Goal: Book appointment/travel/reservation

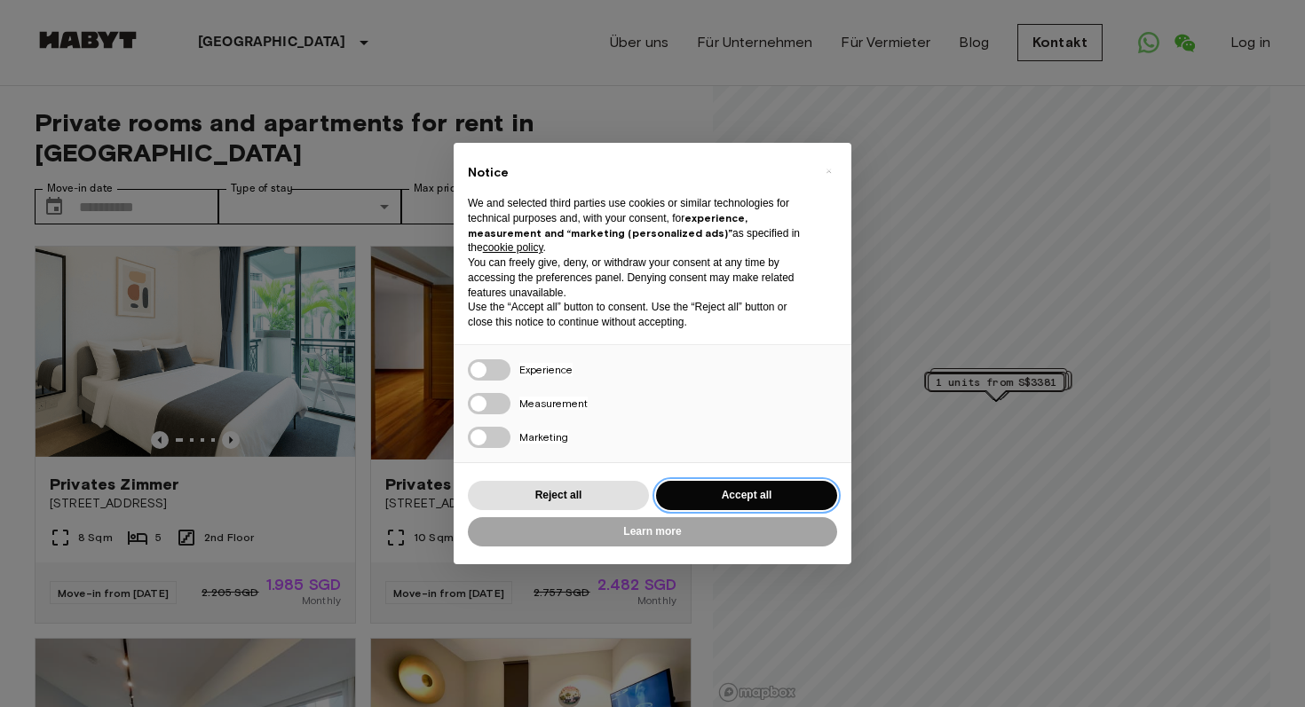
click at [762, 481] on button "Accept all" at bounding box center [746, 495] width 181 height 29
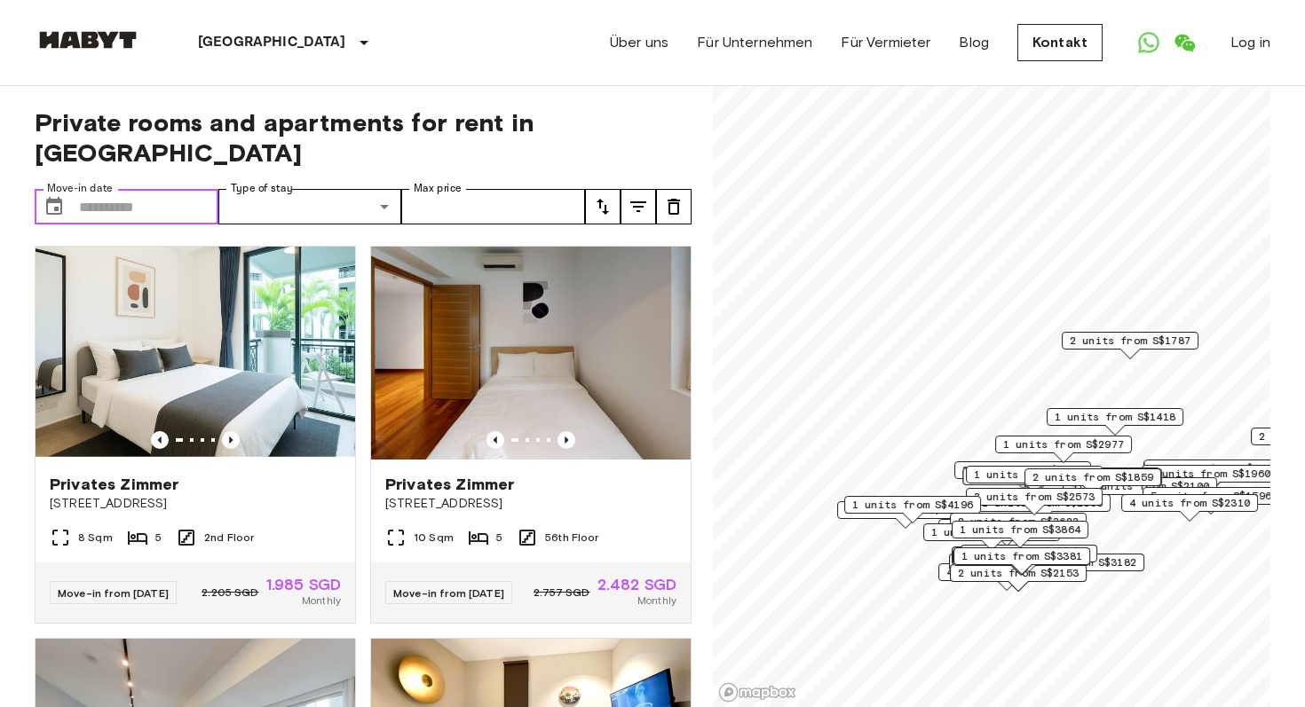
click at [154, 189] on input "Move-in date" at bounding box center [148, 207] width 139 height 36
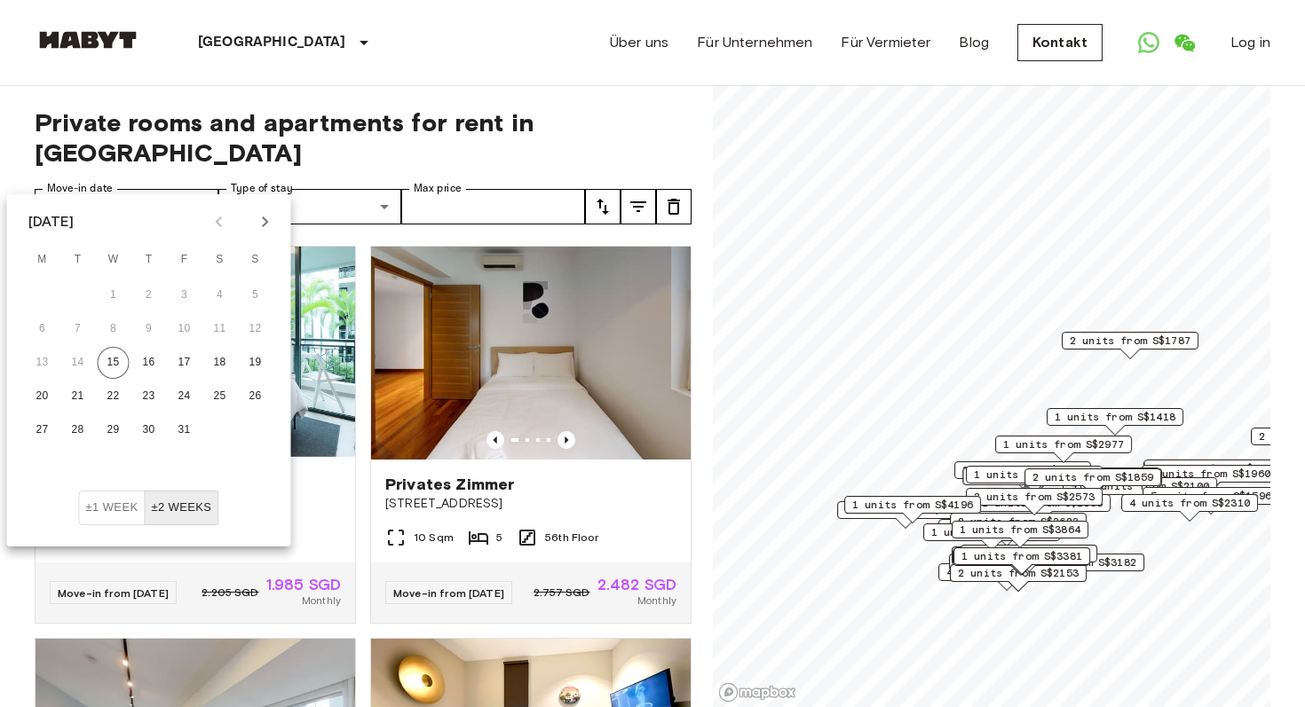
click at [263, 214] on icon "Next month" at bounding box center [265, 221] width 21 height 21
click at [222, 288] on button "1" at bounding box center [220, 296] width 32 height 32
type input "**********"
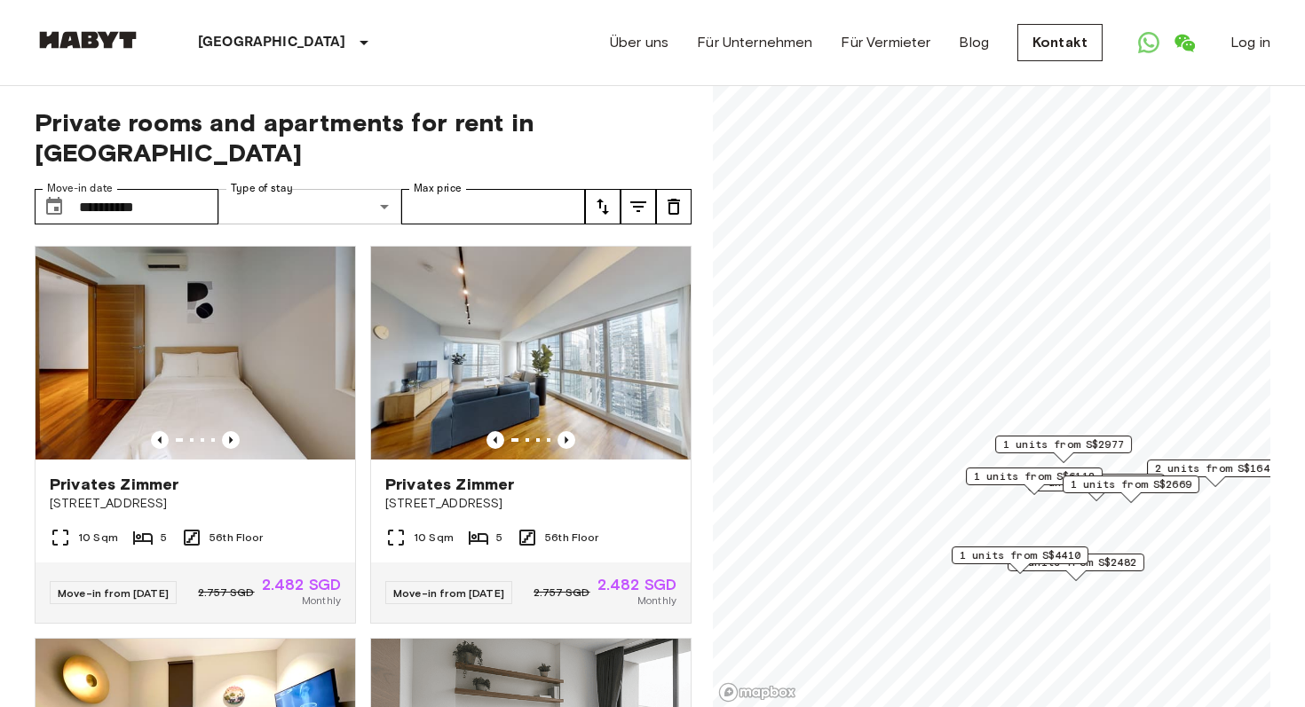
click at [656, 64] on div "Über uns Für Unternehmen Für Vermieter Blog Kontakt Log in" at bounding box center [940, 42] width 660 height 85
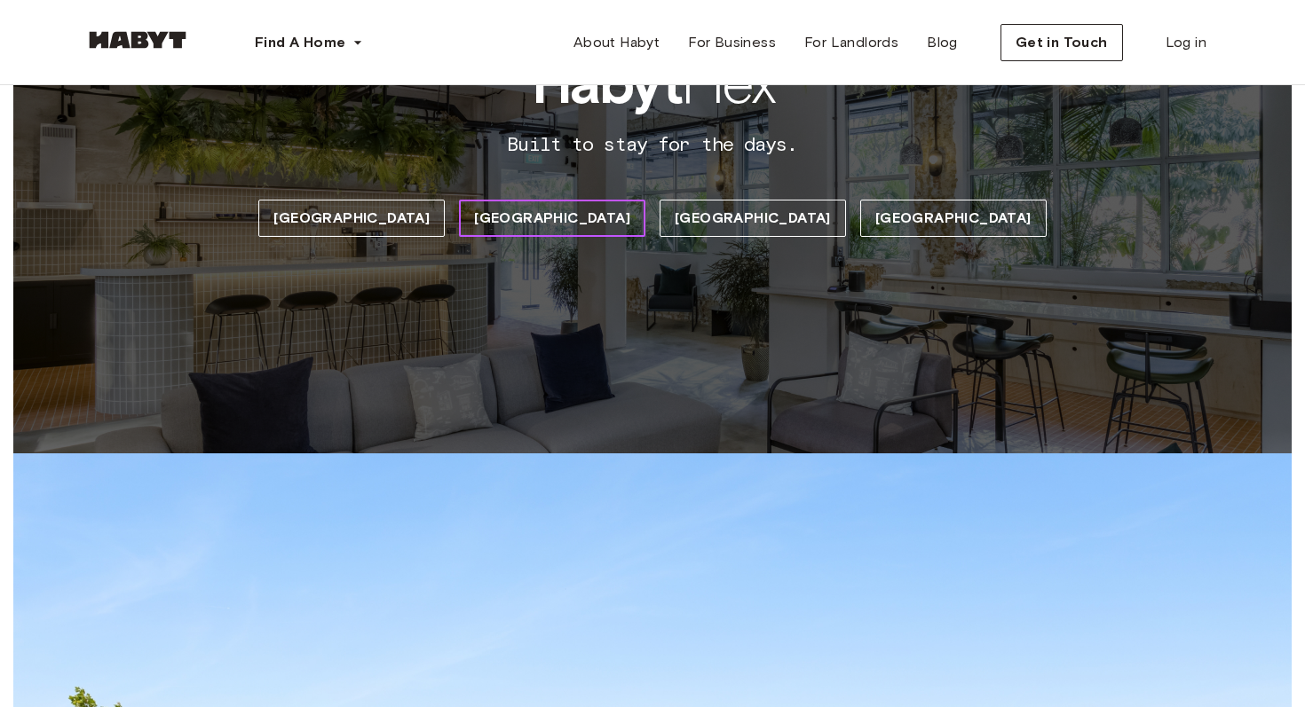
click at [592, 221] on span "Singapore" at bounding box center [552, 218] width 156 height 21
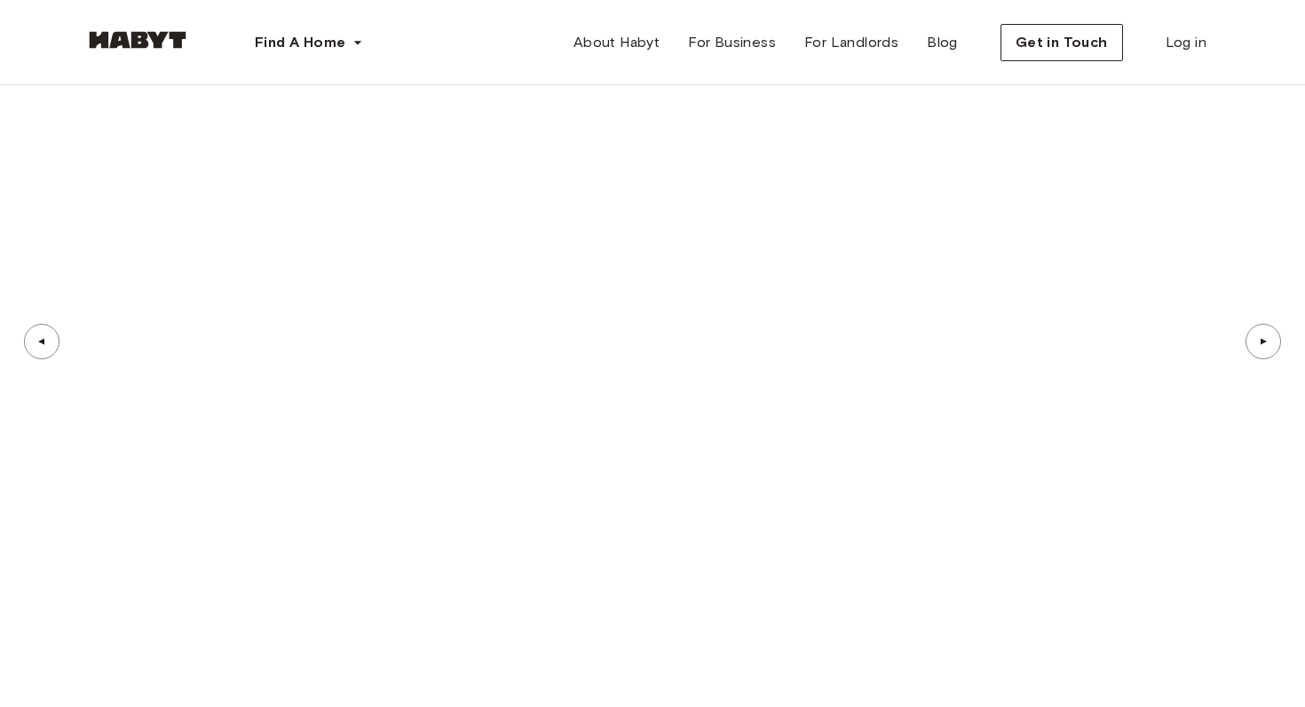
scroll to position [7120, 0]
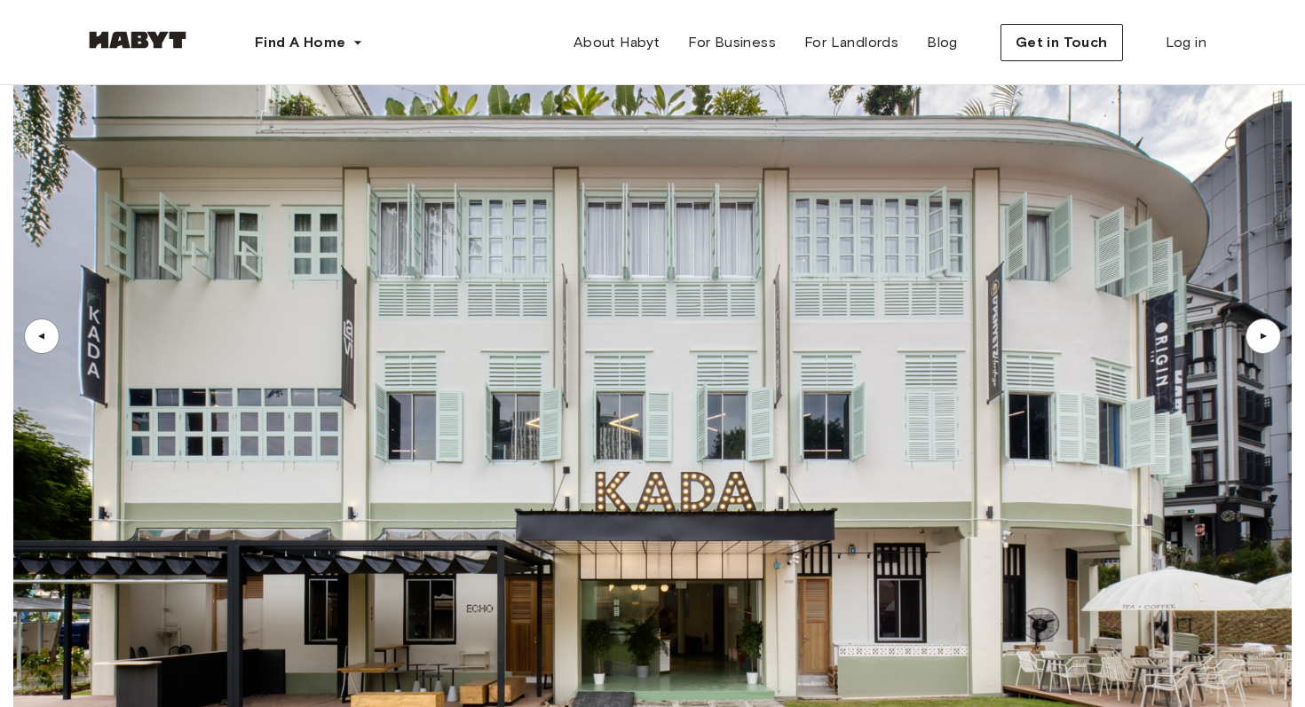
click at [1278, 319] on div "▲" at bounding box center [1263, 337] width 36 height 36
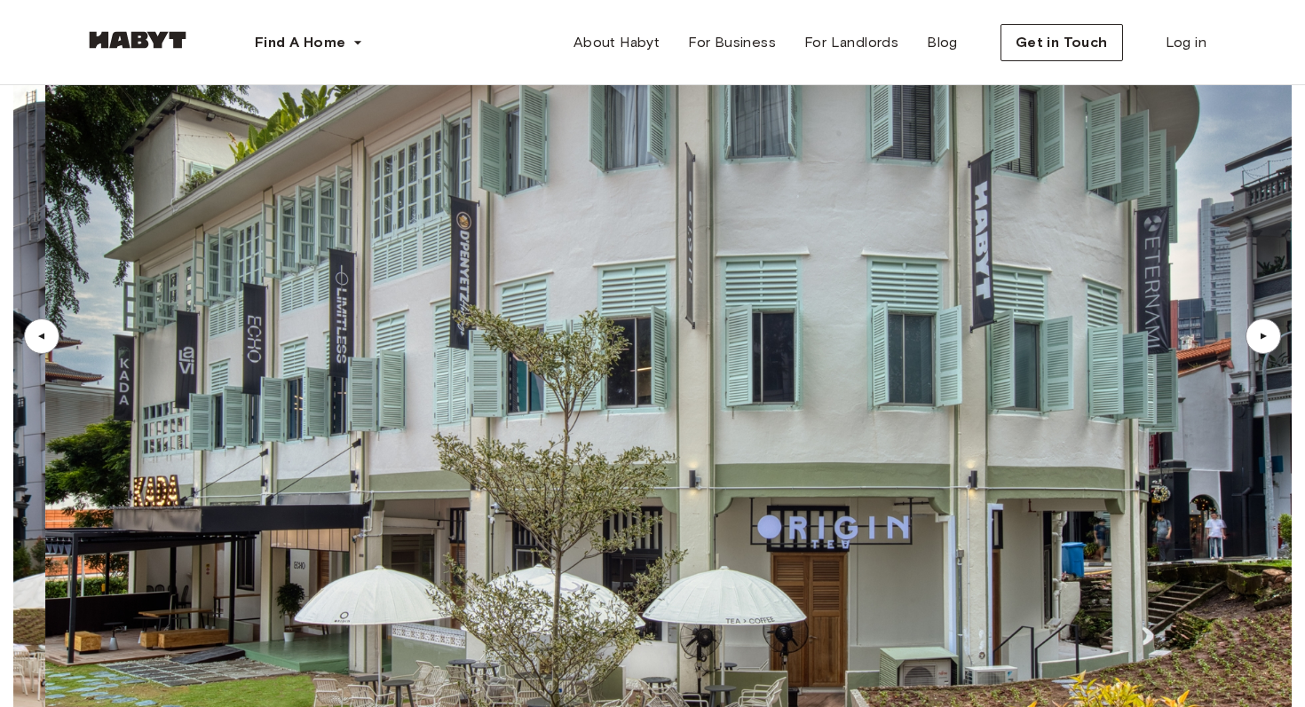
click at [1278, 319] on div "▲" at bounding box center [1263, 337] width 36 height 36
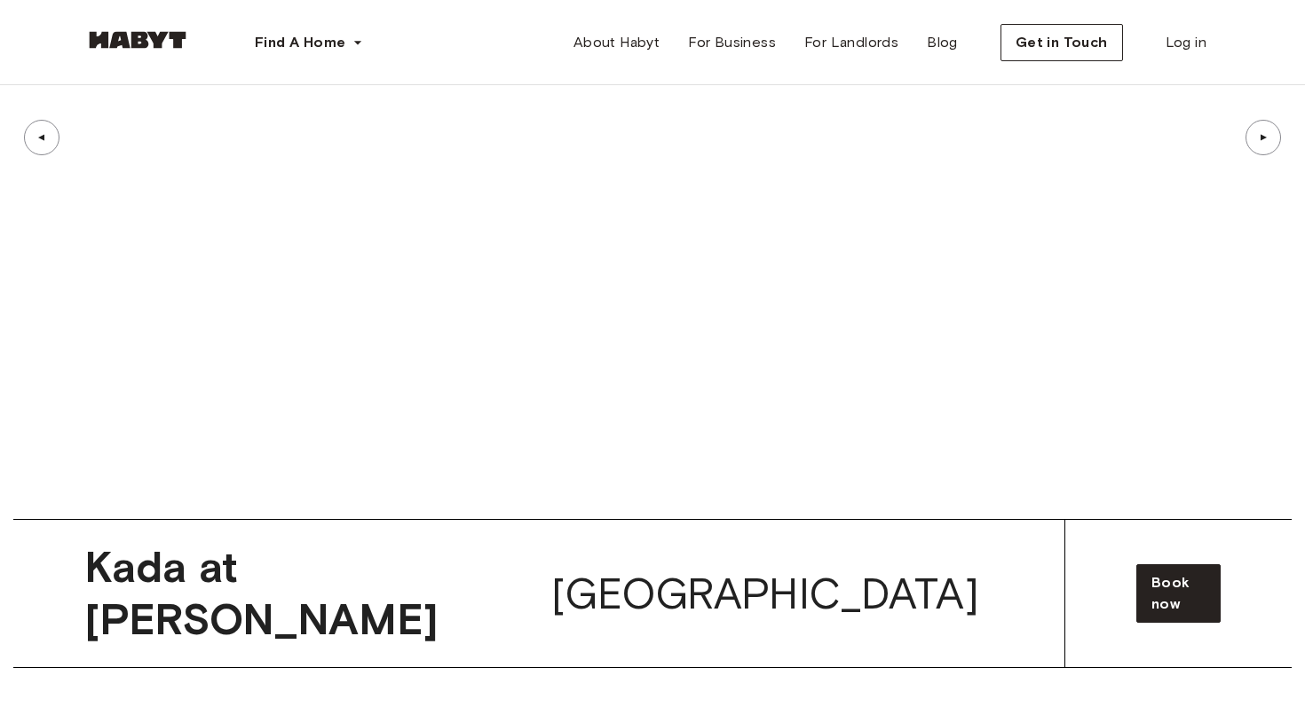
scroll to position [7323, 0]
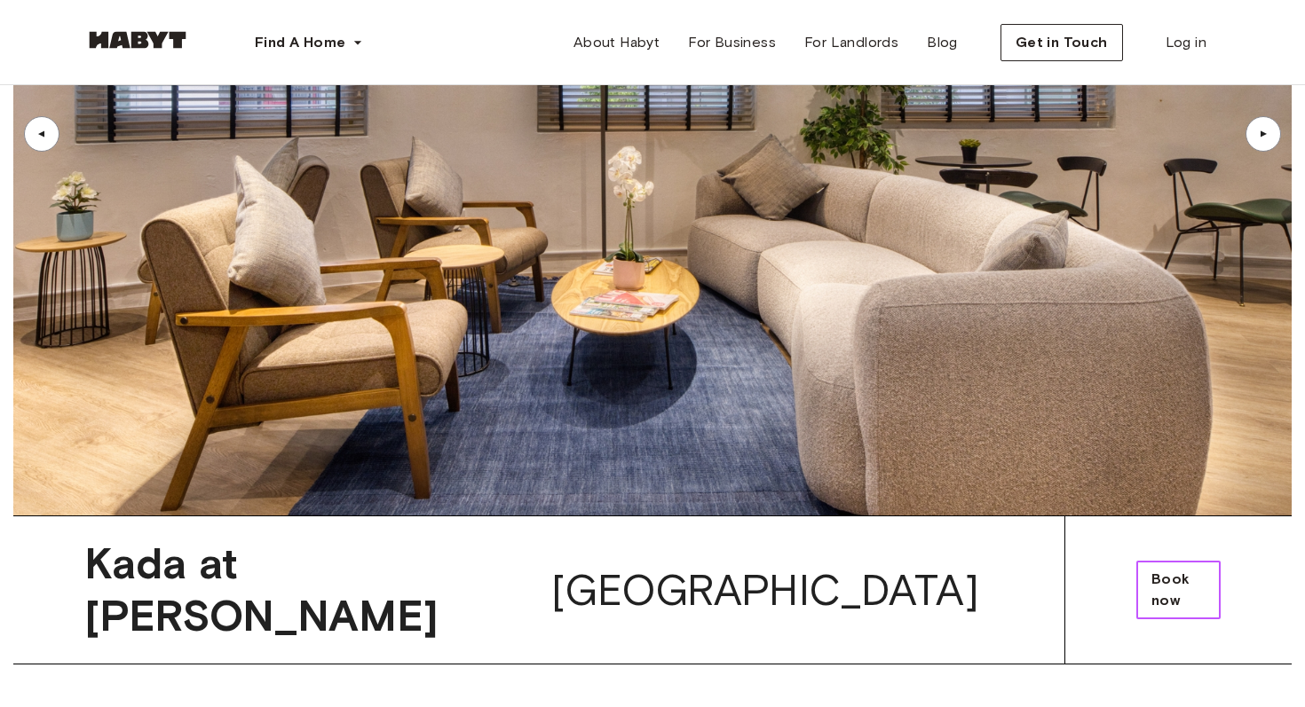
click at [1176, 569] on span "Book now" at bounding box center [1178, 590] width 54 height 43
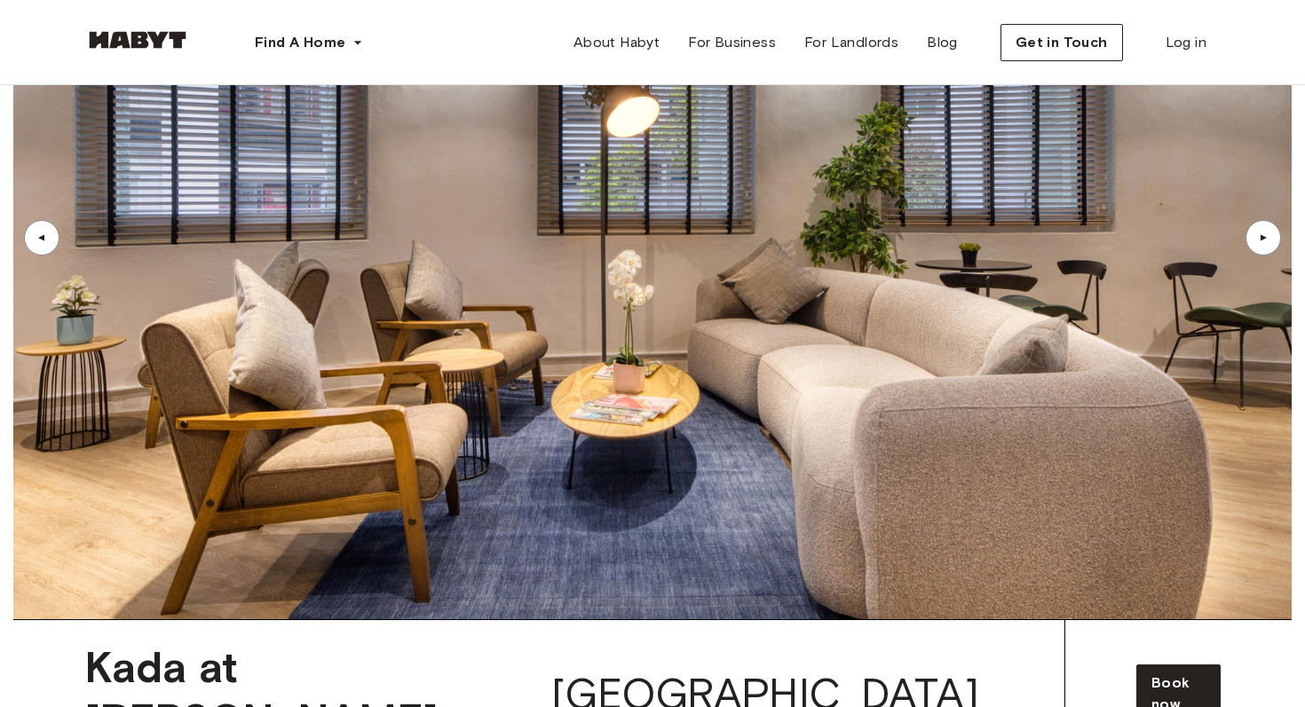
scroll to position [7224, 0]
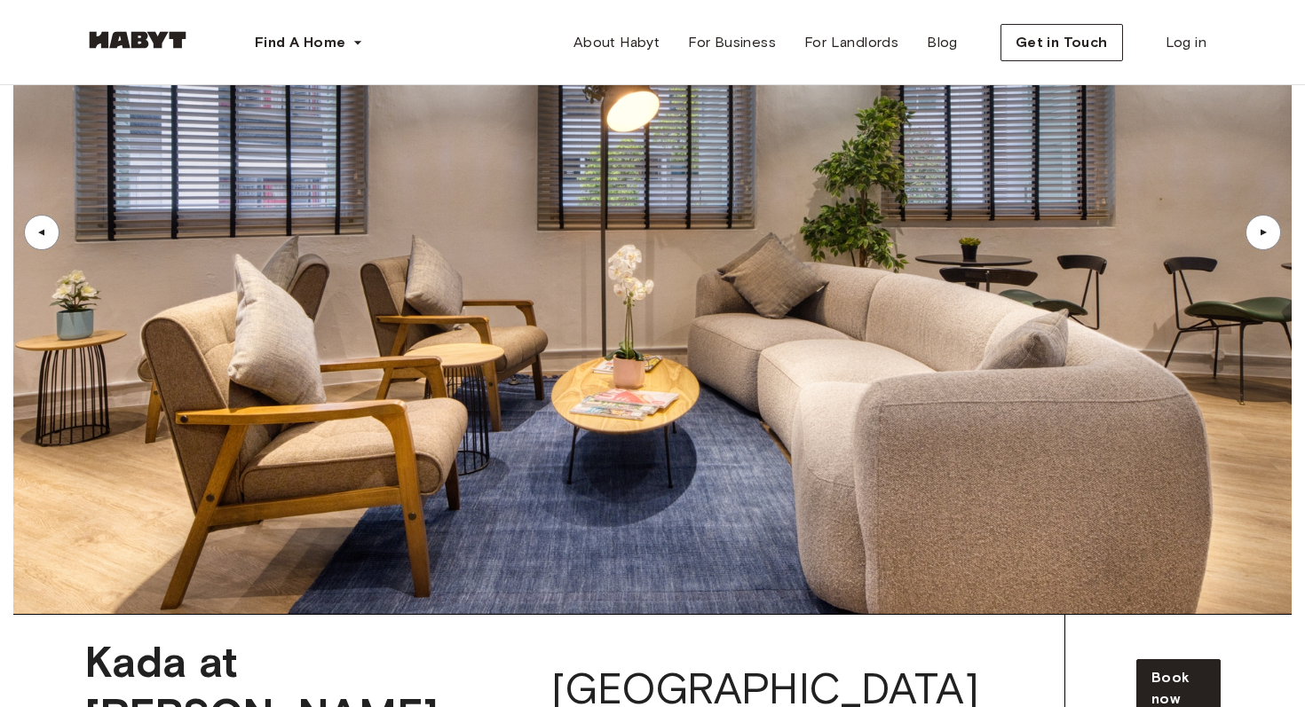
click at [267, 293] on img at bounding box center [652, 232] width 1278 height 763
click at [415, 615] on div "Kada at Maxwell Singapore" at bounding box center [531, 688] width 1037 height 147
click at [320, 636] on span "Kada at Maxwell" at bounding box center [310, 688] width 453 height 105
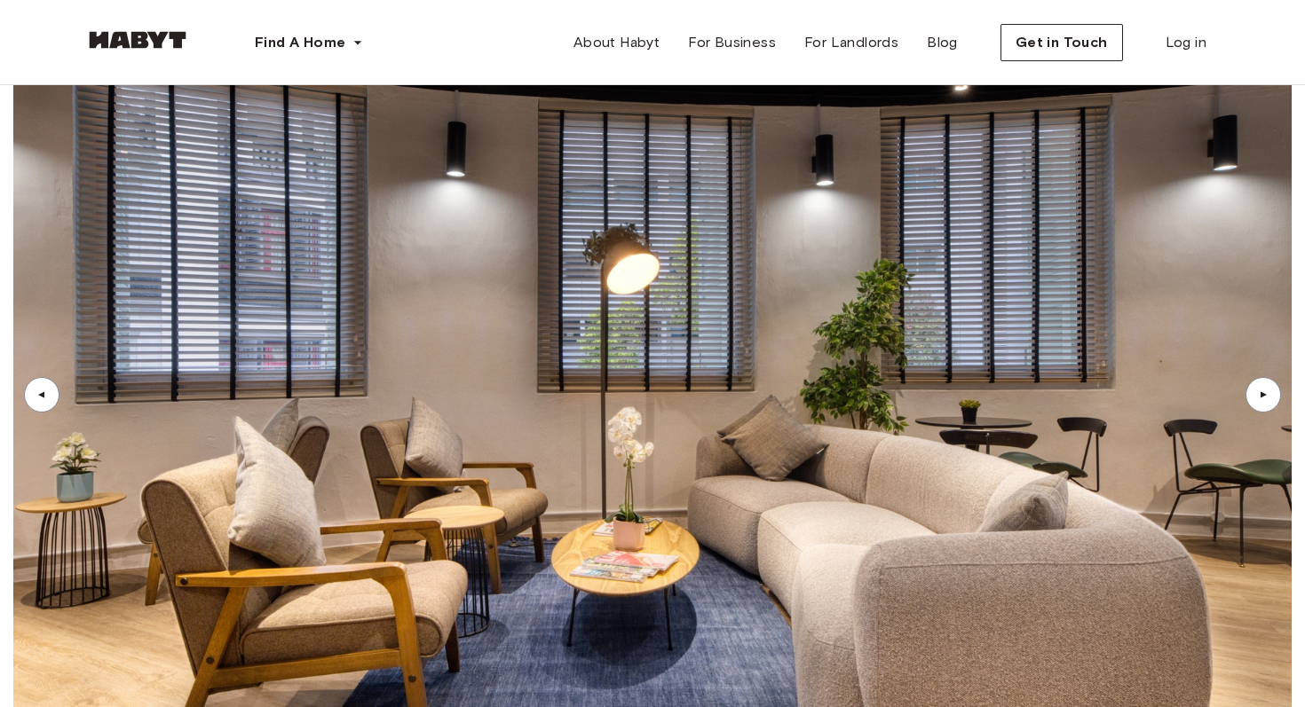
scroll to position [7046, 0]
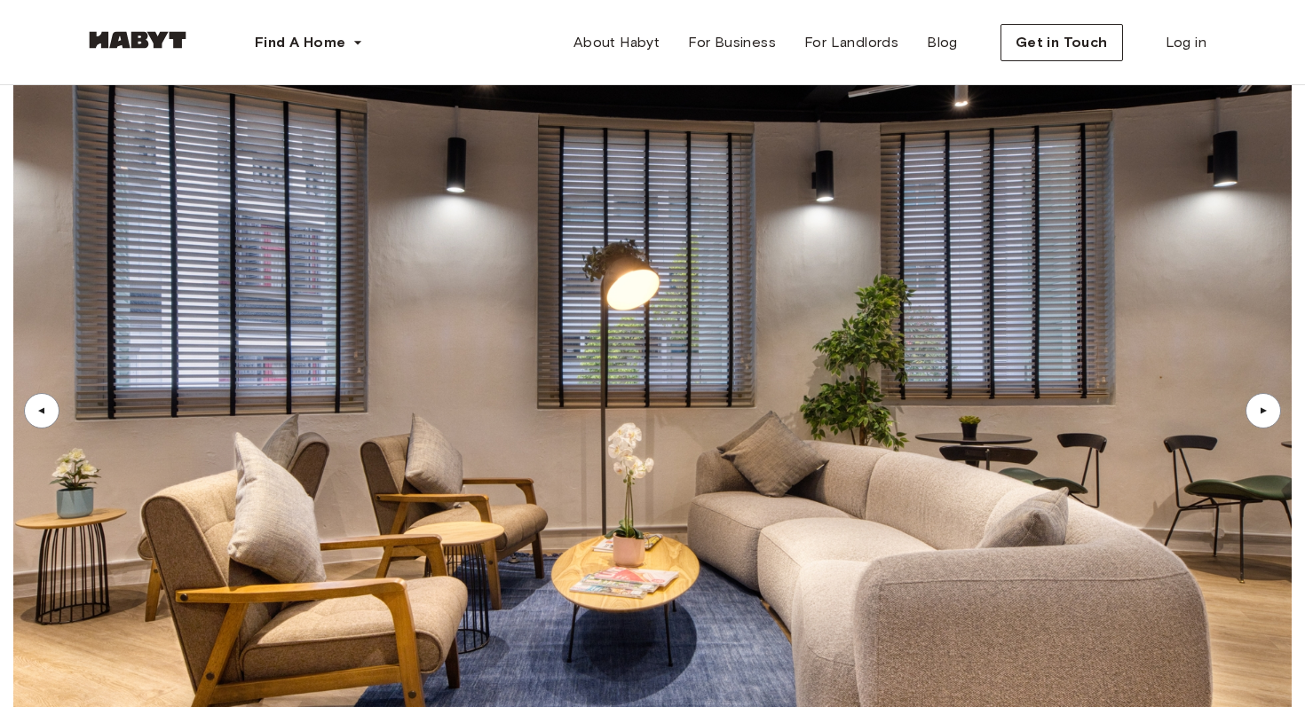
click at [1271, 406] on div "▲" at bounding box center [1263, 411] width 18 height 11
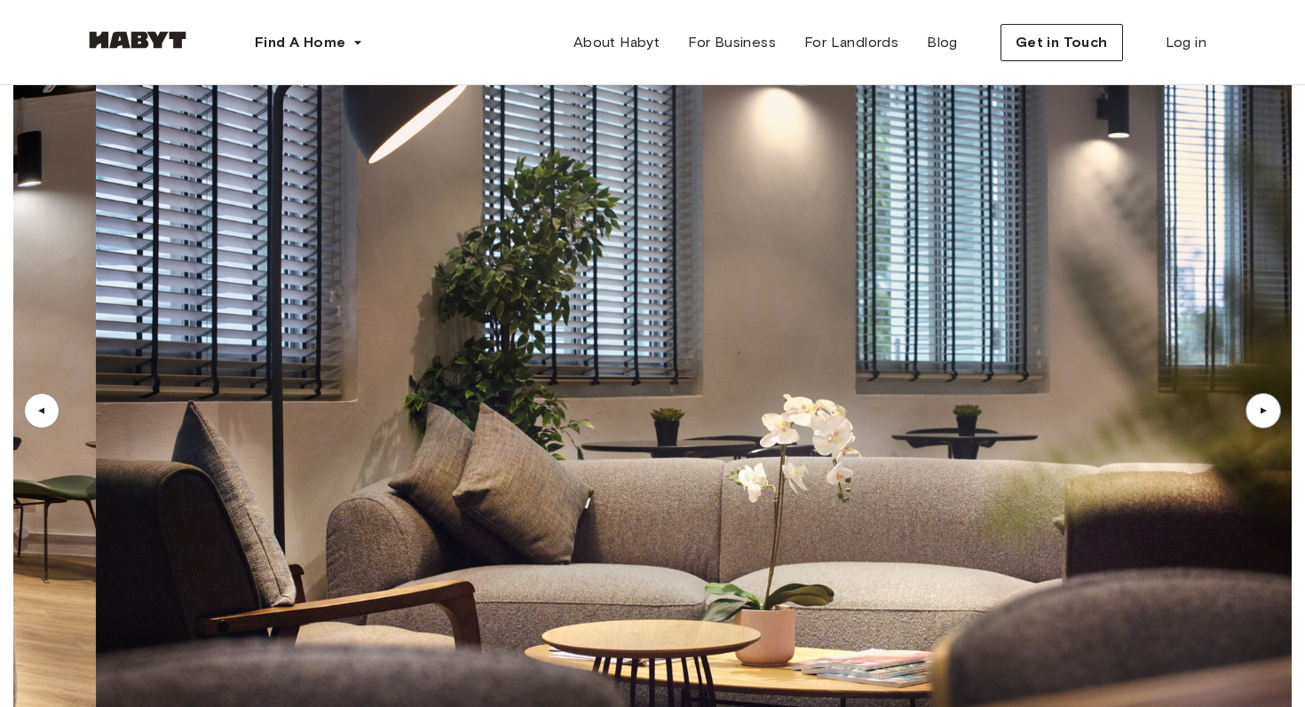
click at [1271, 406] on div "▲" at bounding box center [1263, 411] width 18 height 11
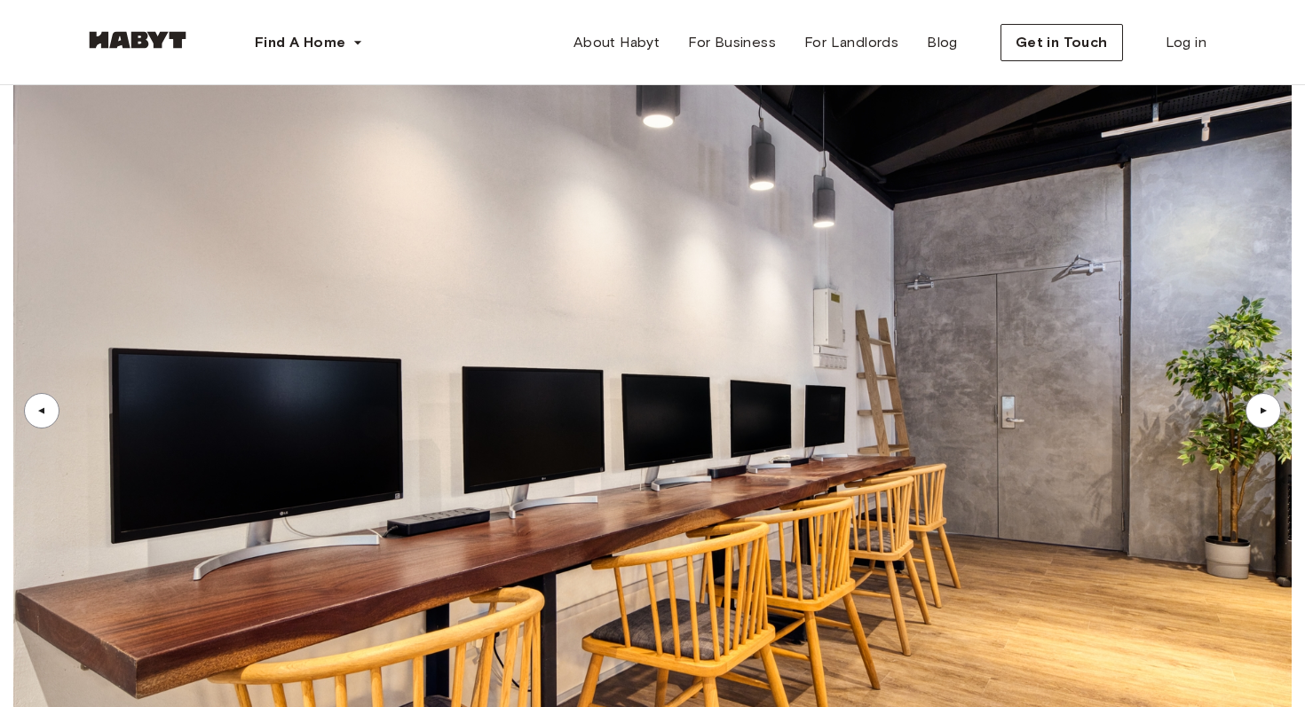
click at [1258, 406] on div "▲" at bounding box center [1263, 411] width 18 height 11
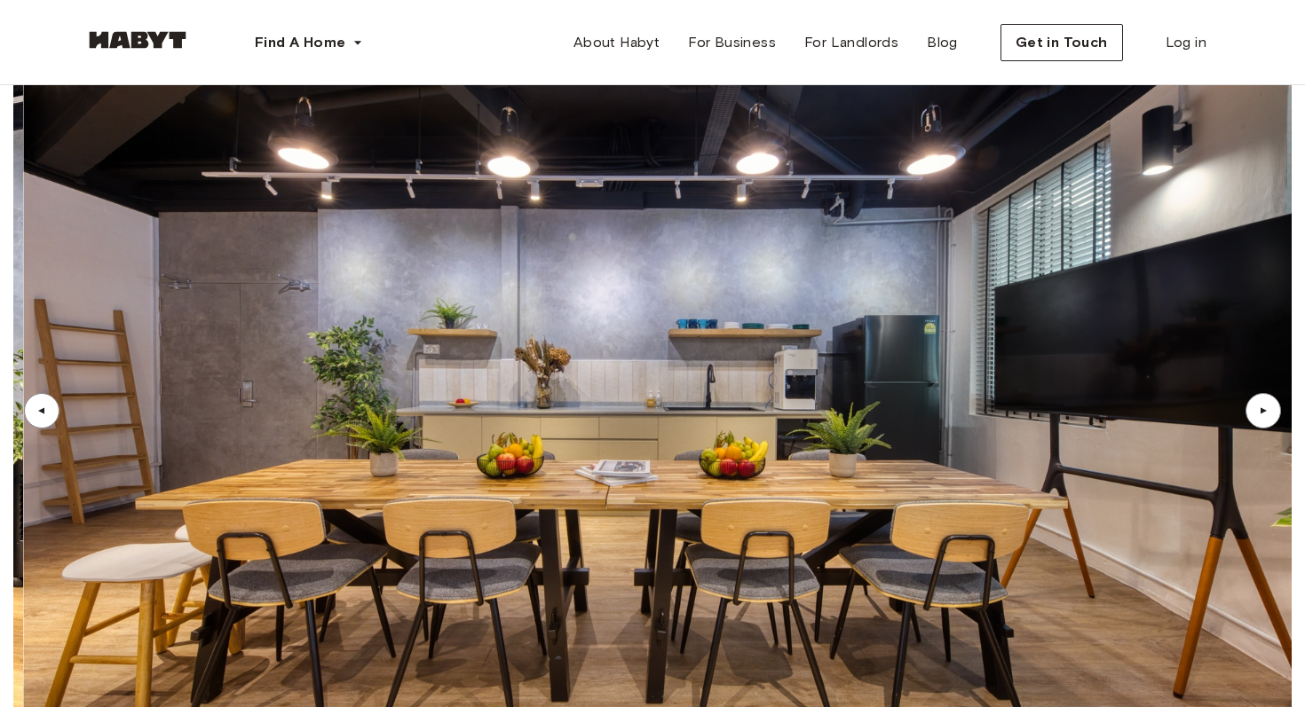
click at [1258, 406] on div "▲" at bounding box center [1263, 411] width 18 height 11
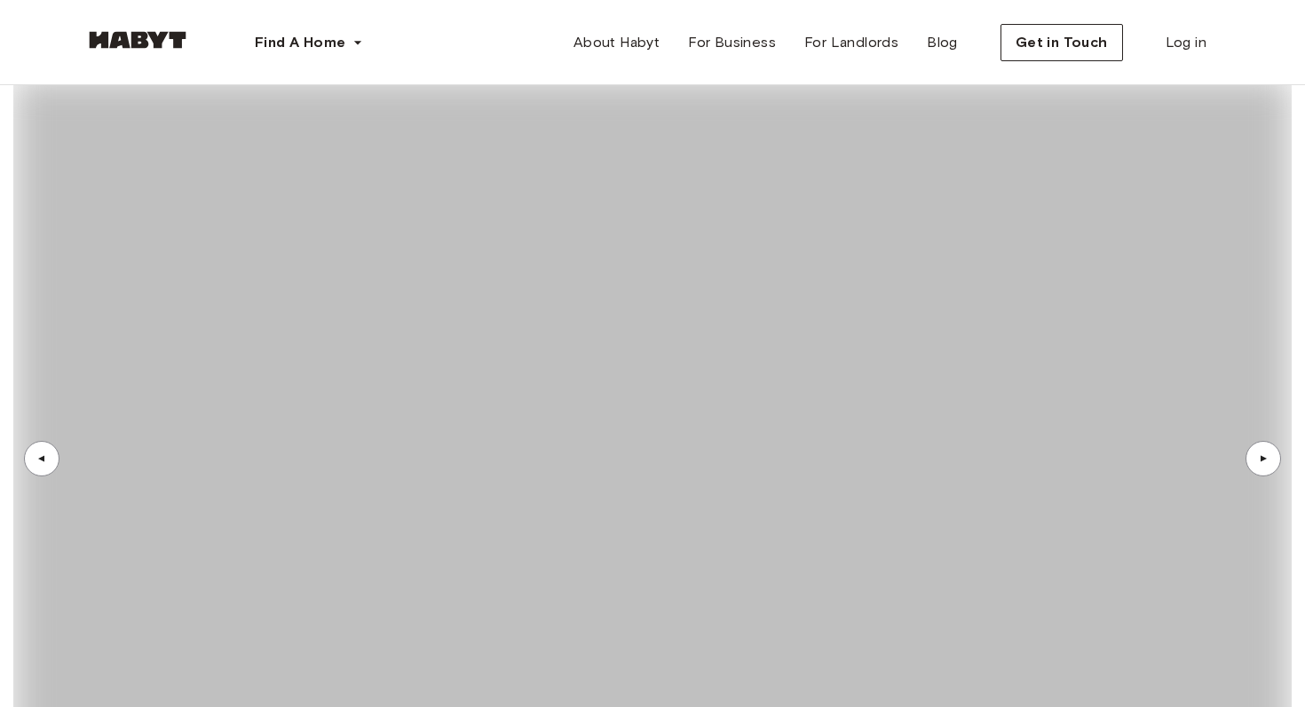
scroll to position [6990, 0]
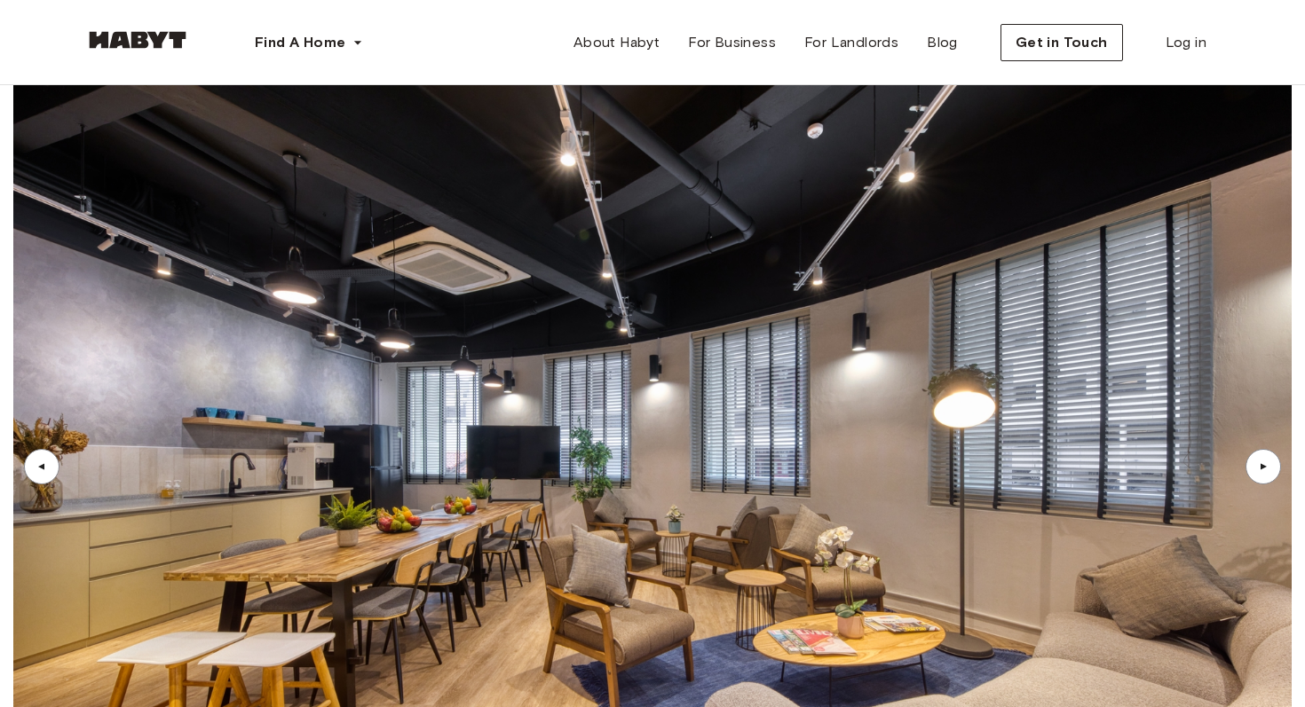
click at [1263, 462] on div "▲" at bounding box center [1263, 467] width 18 height 11
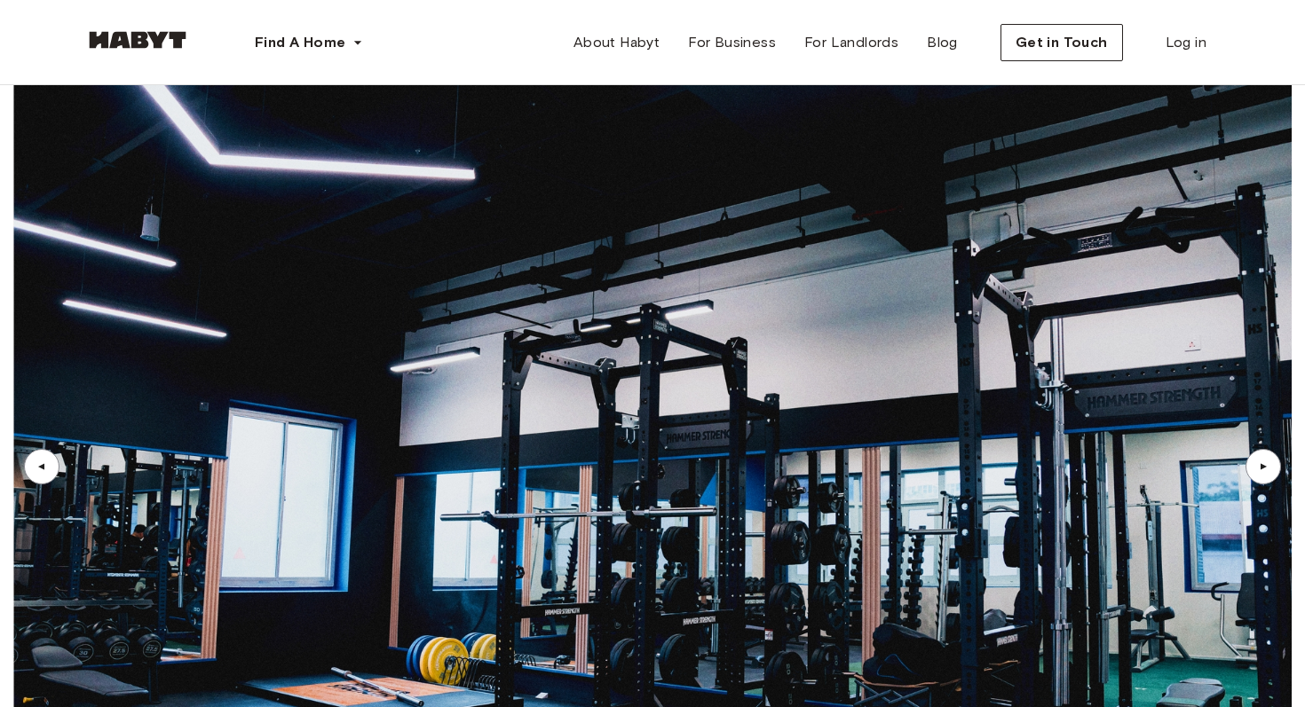
click at [1263, 462] on div "▲" at bounding box center [1263, 467] width 18 height 11
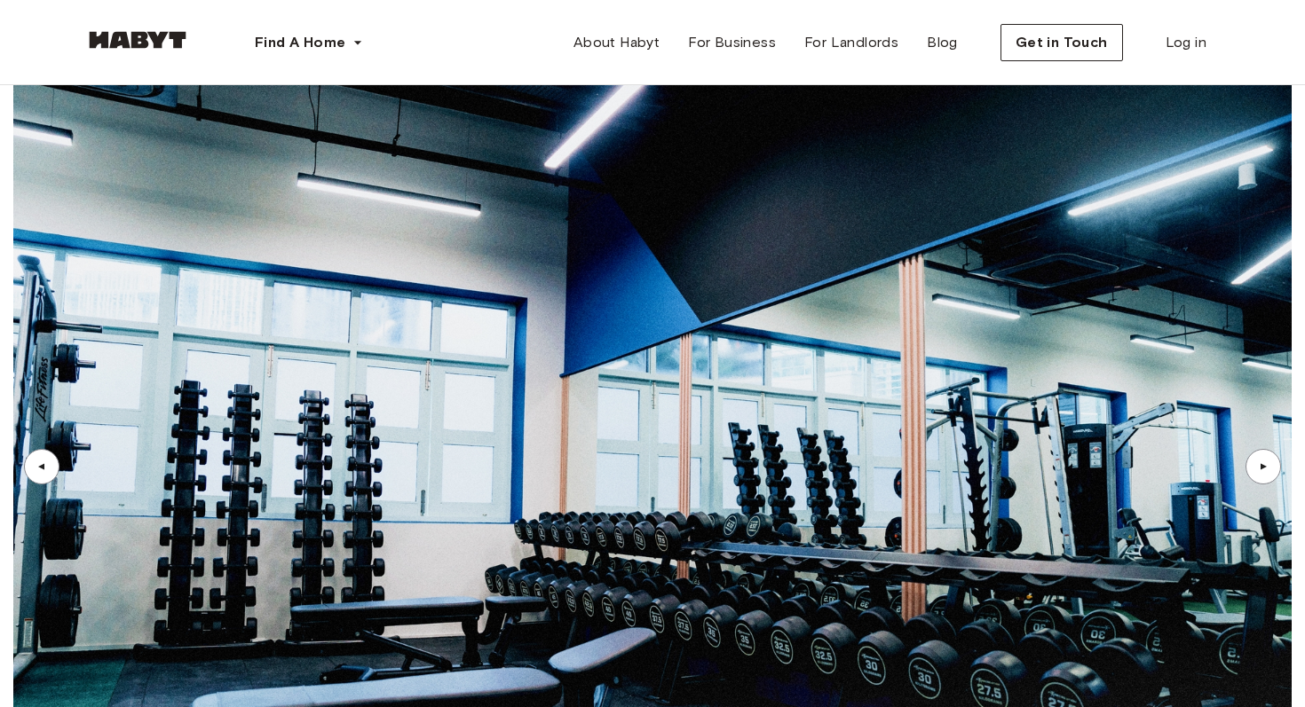
click at [1263, 462] on div "▲" at bounding box center [1263, 467] width 18 height 11
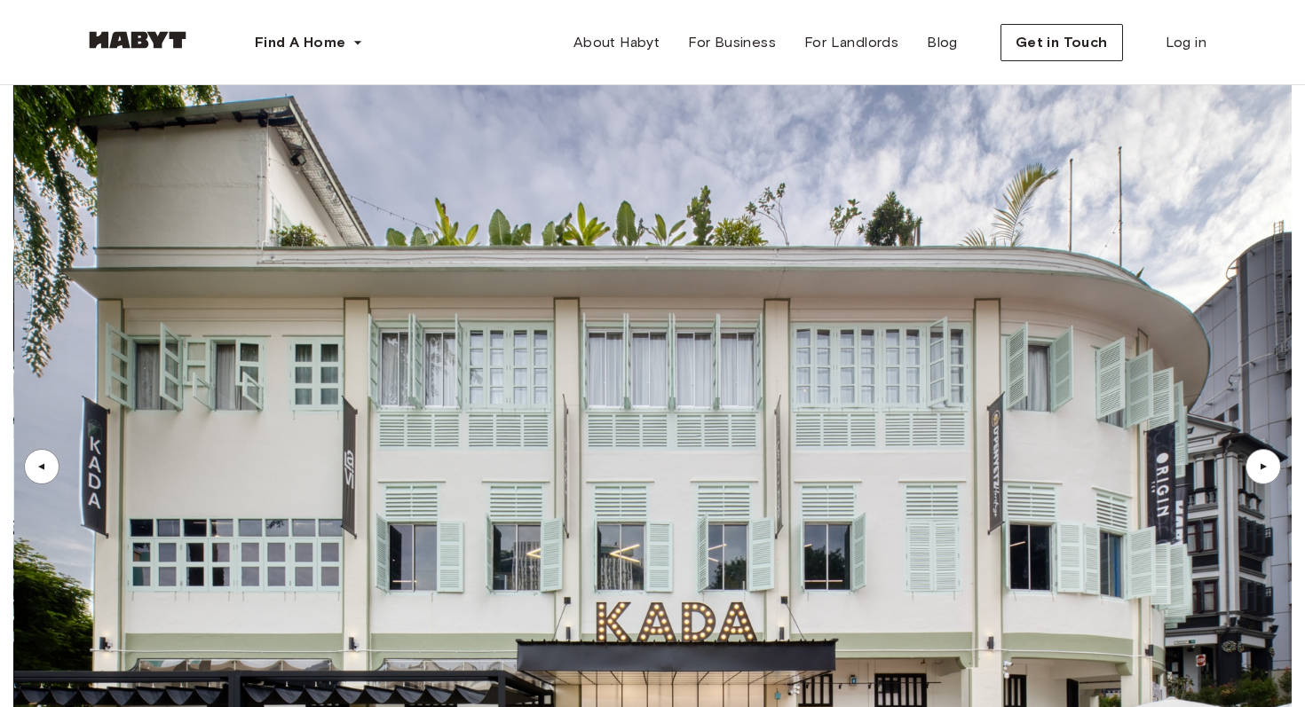
click at [1263, 462] on div "▲" at bounding box center [1263, 467] width 18 height 11
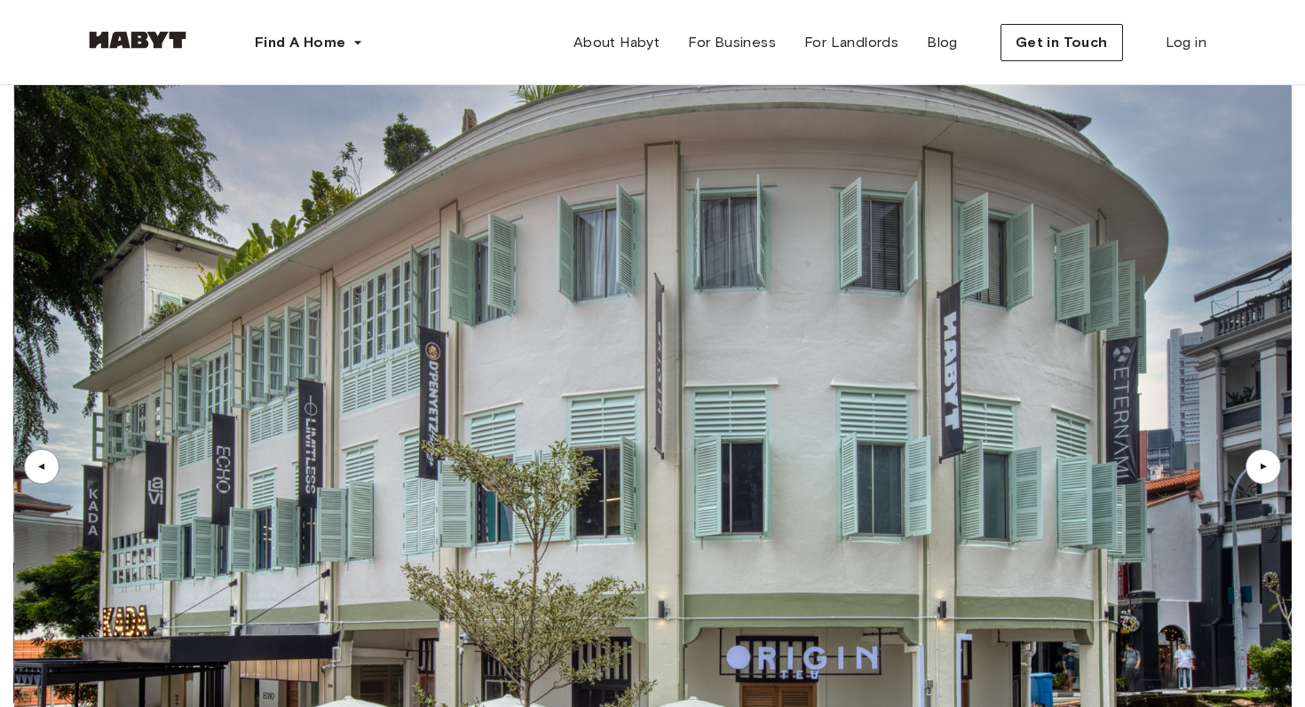
click at [1263, 462] on div "▲" at bounding box center [1263, 467] width 18 height 11
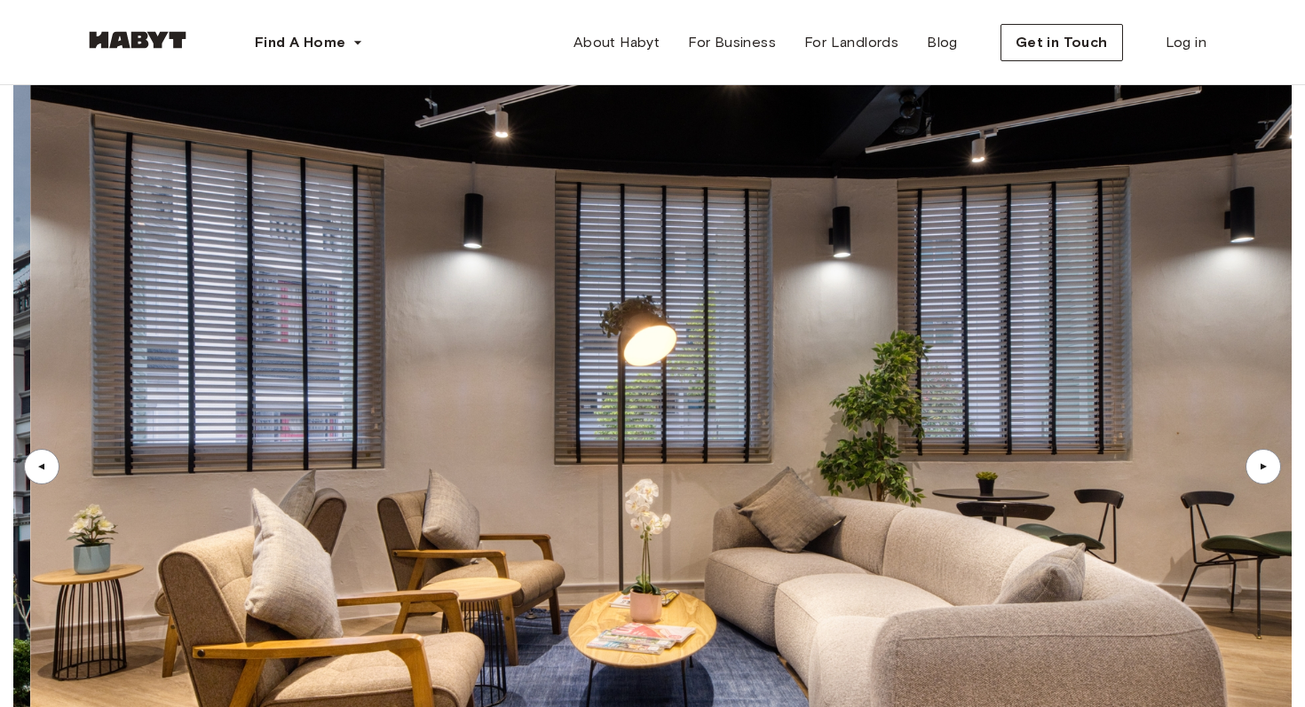
click at [1263, 462] on div "▲" at bounding box center [1263, 467] width 18 height 11
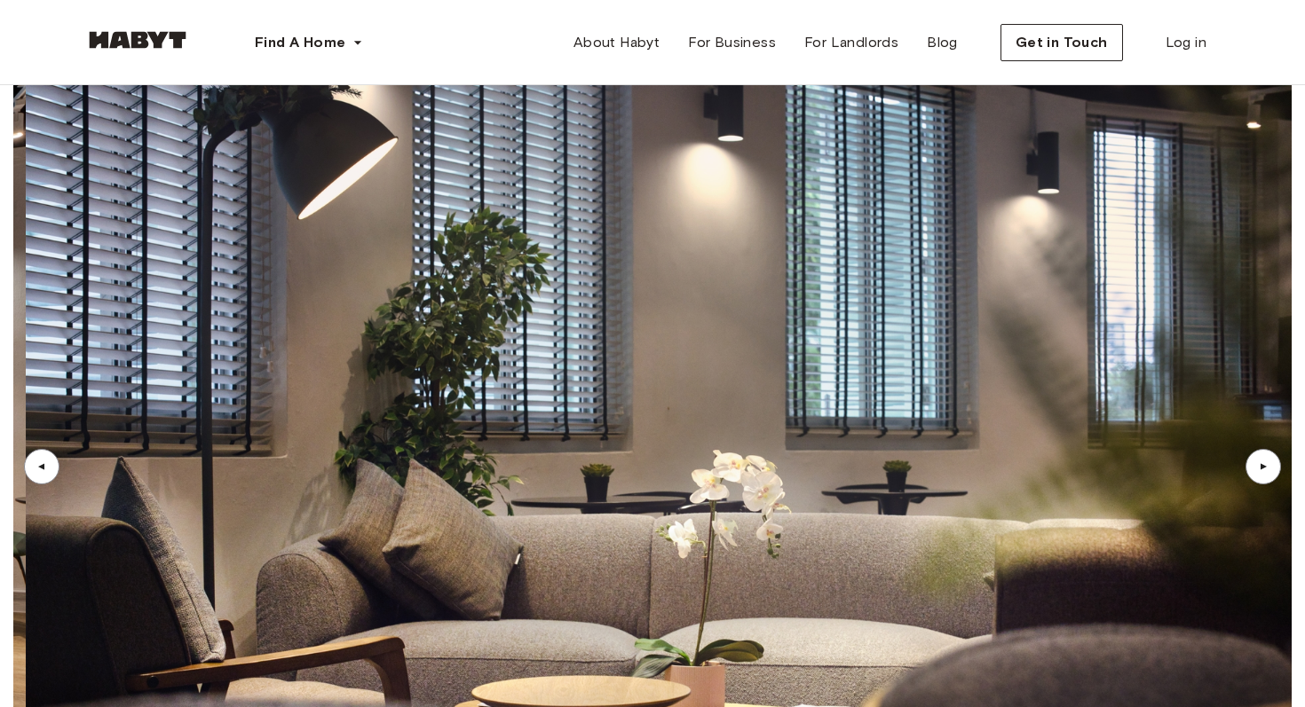
click at [1263, 462] on div "▲" at bounding box center [1263, 467] width 18 height 11
